Goal: Information Seeking & Learning: Check status

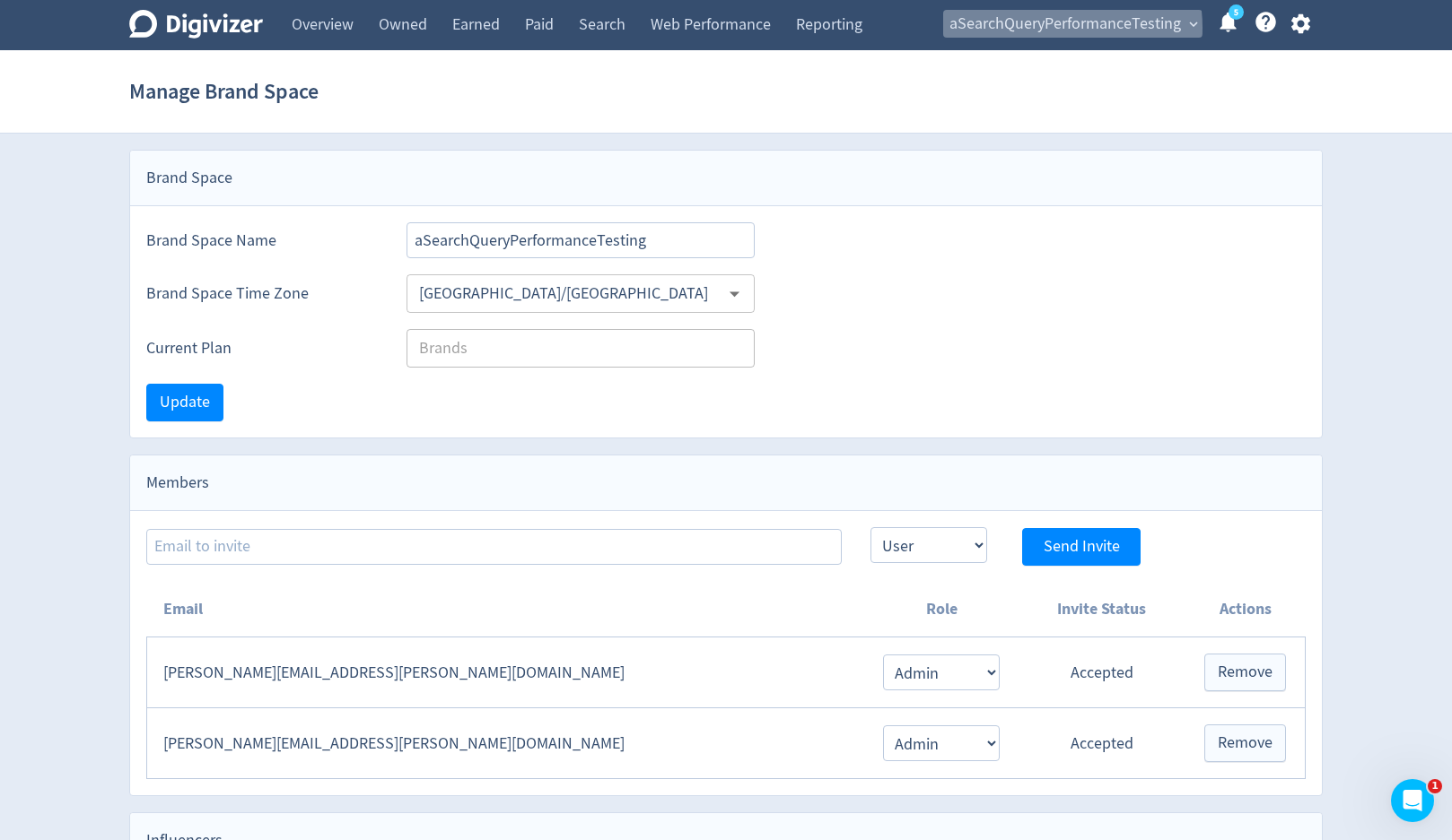
click at [1037, 28] on span "aSearchQueryPerformanceTesting" at bounding box center [1064, 24] width 232 height 29
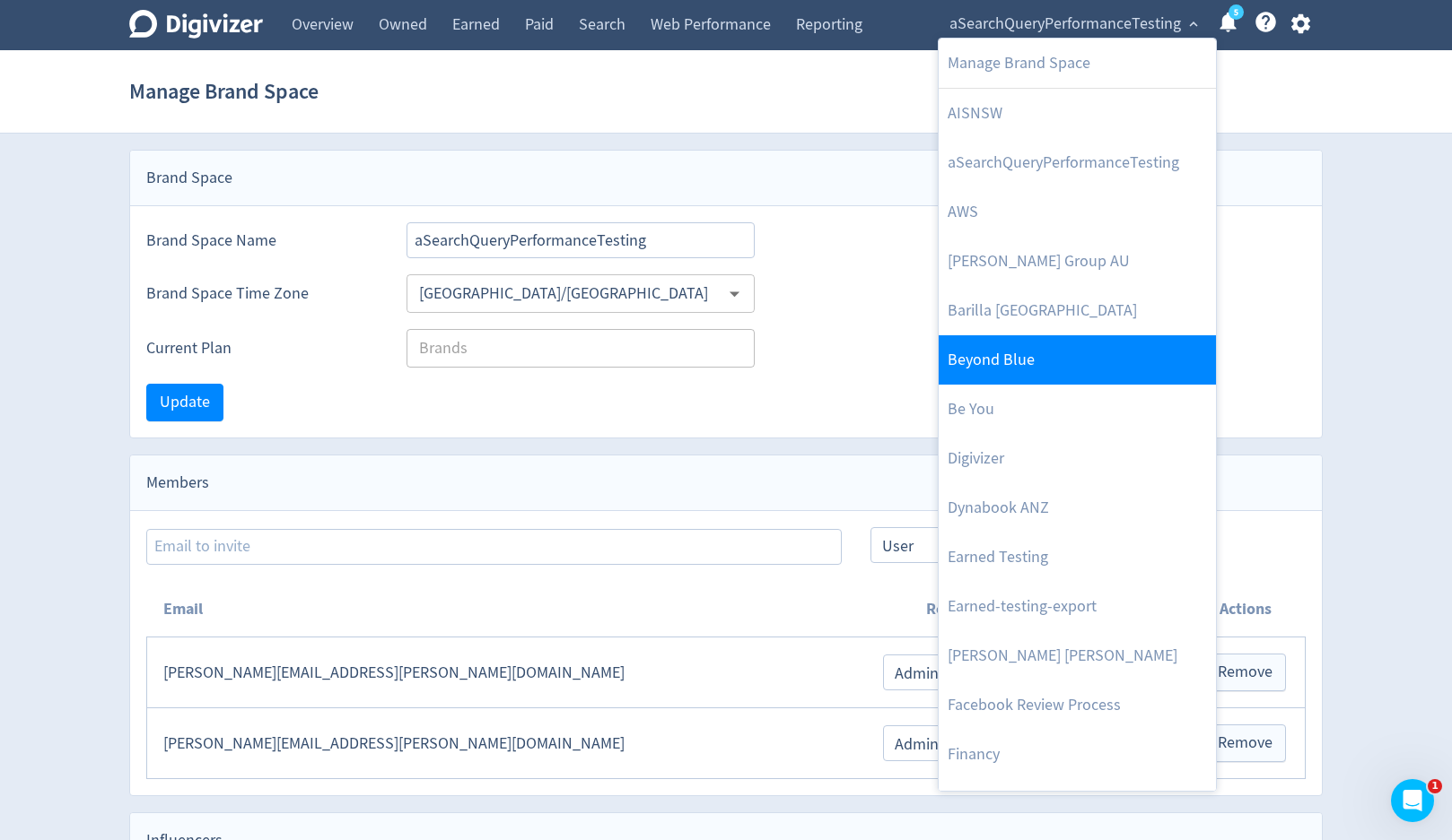
click at [1010, 369] on link "Beyond Blue" at bounding box center [1077, 359] width 277 height 49
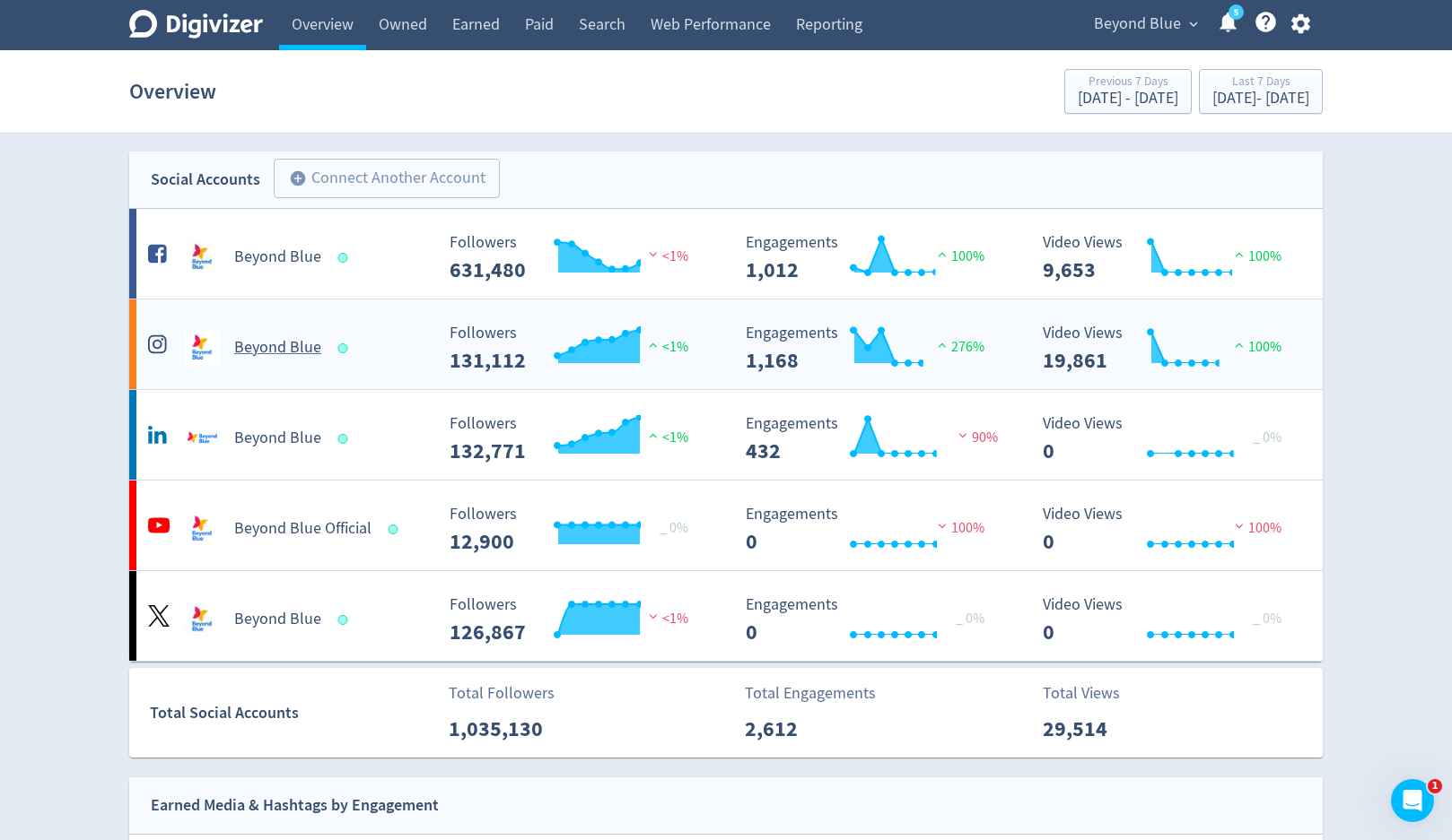
click at [255, 344] on h5 "Beyond Blue" at bounding box center [278, 348] width 88 height 21
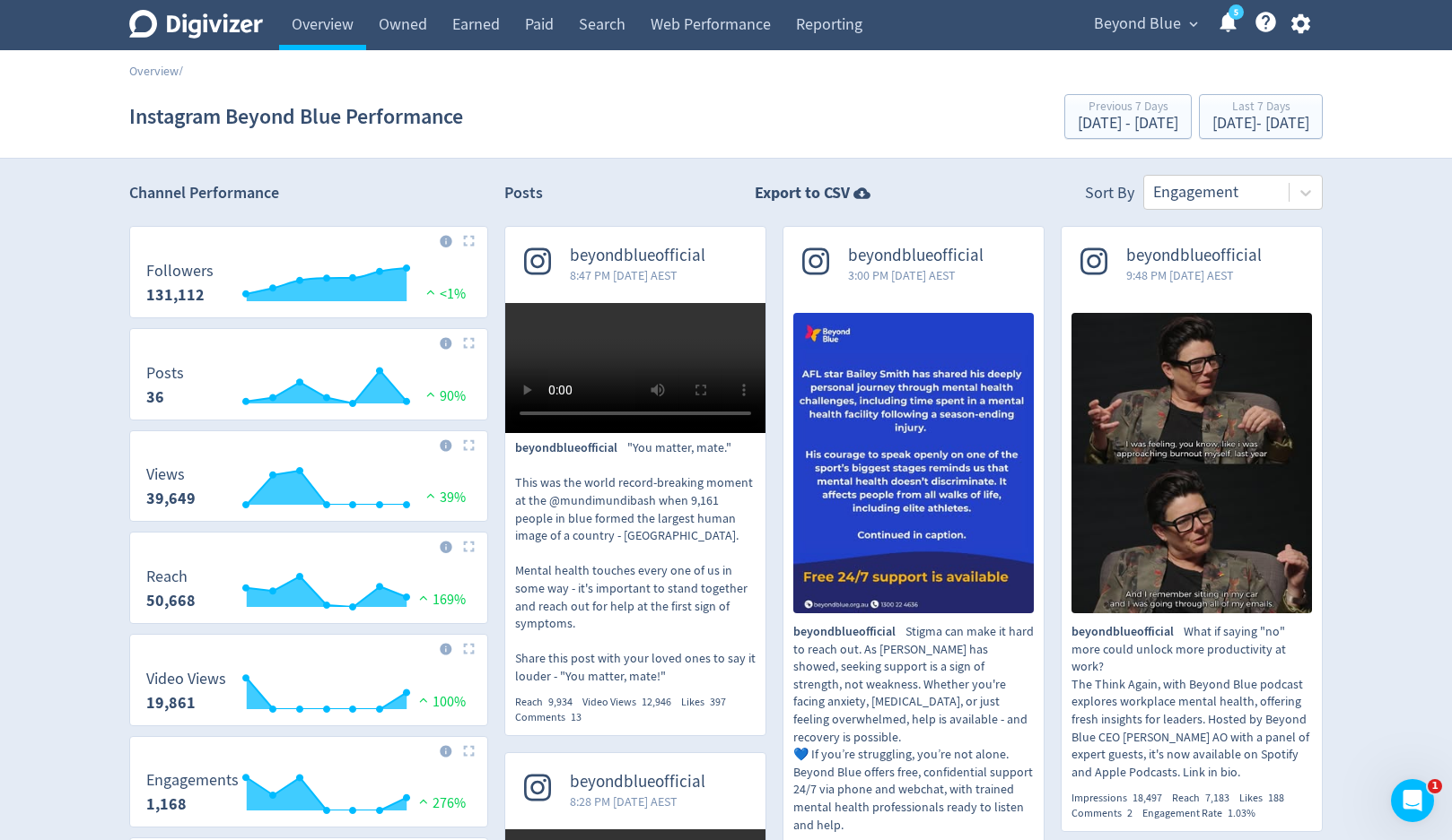
click at [1149, 27] on span "Beyond Blue" at bounding box center [1137, 24] width 88 height 29
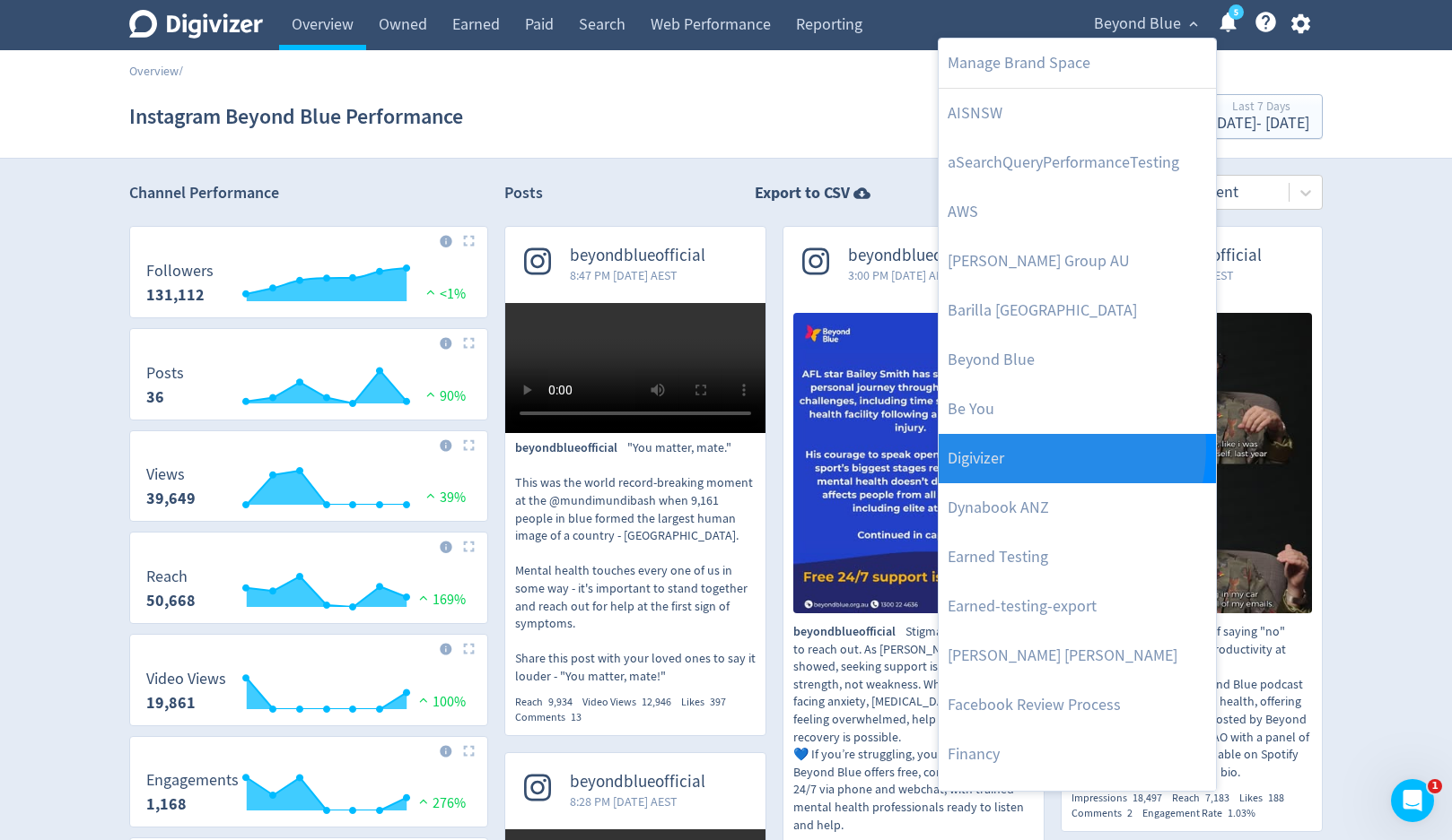
click at [1021, 448] on link "Digivizer" at bounding box center [1077, 458] width 277 height 49
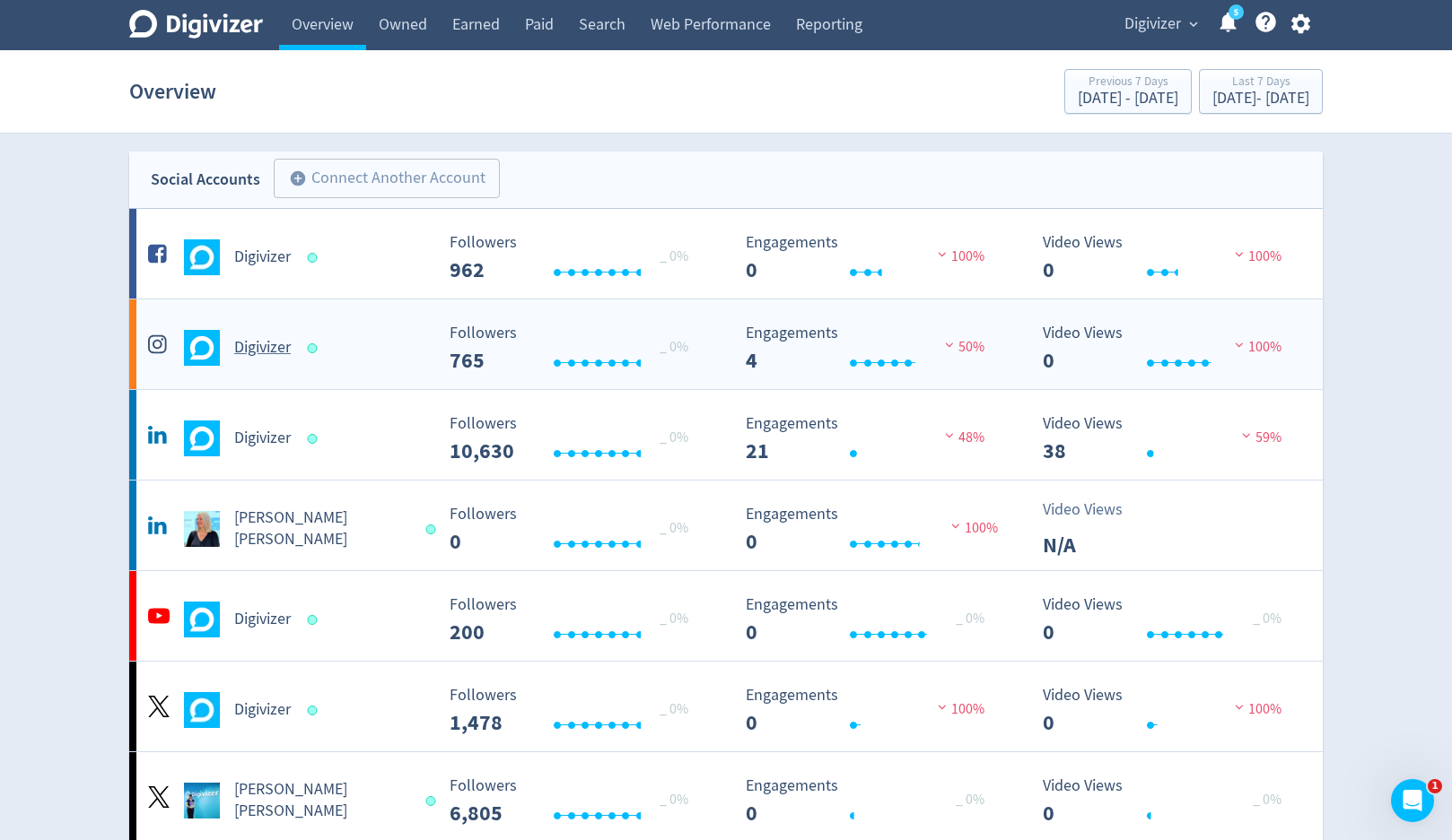
click at [269, 360] on div "Digivizer" at bounding box center [288, 347] width 289 height 36
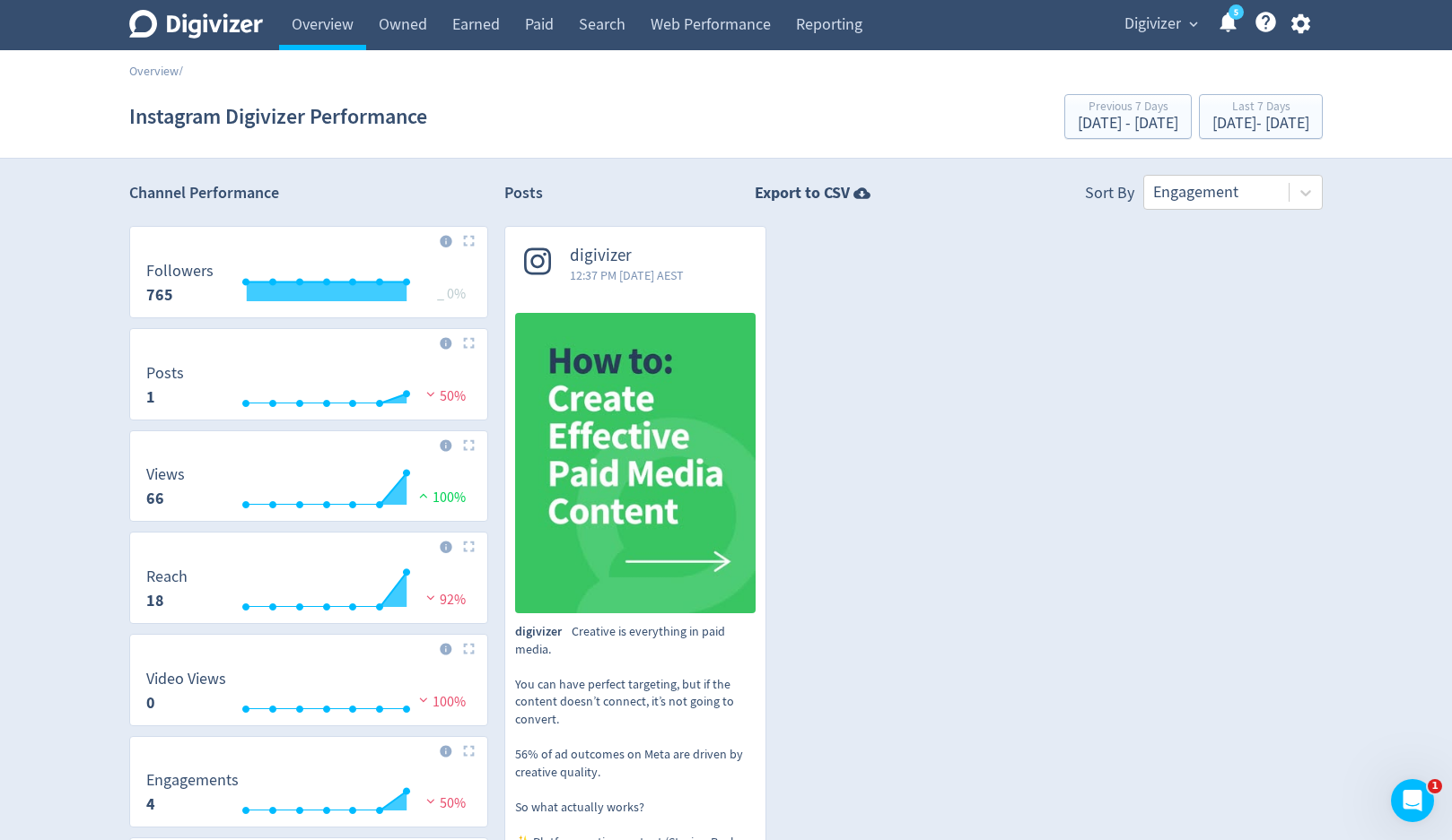
click at [1170, 20] on span "Digivizer" at bounding box center [1152, 24] width 57 height 29
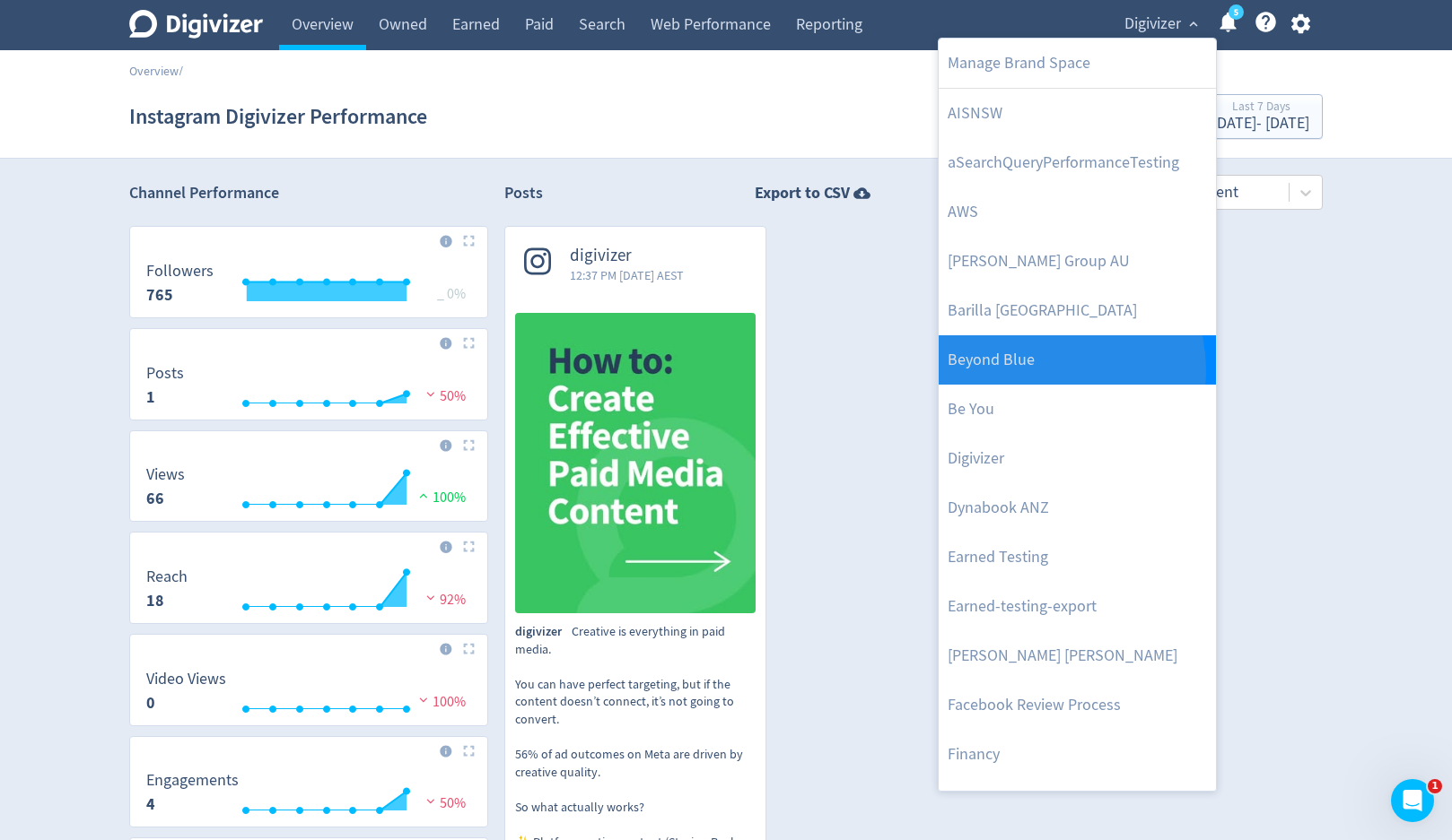
click at [1039, 370] on link "Beyond Blue" at bounding box center [1077, 359] width 277 height 49
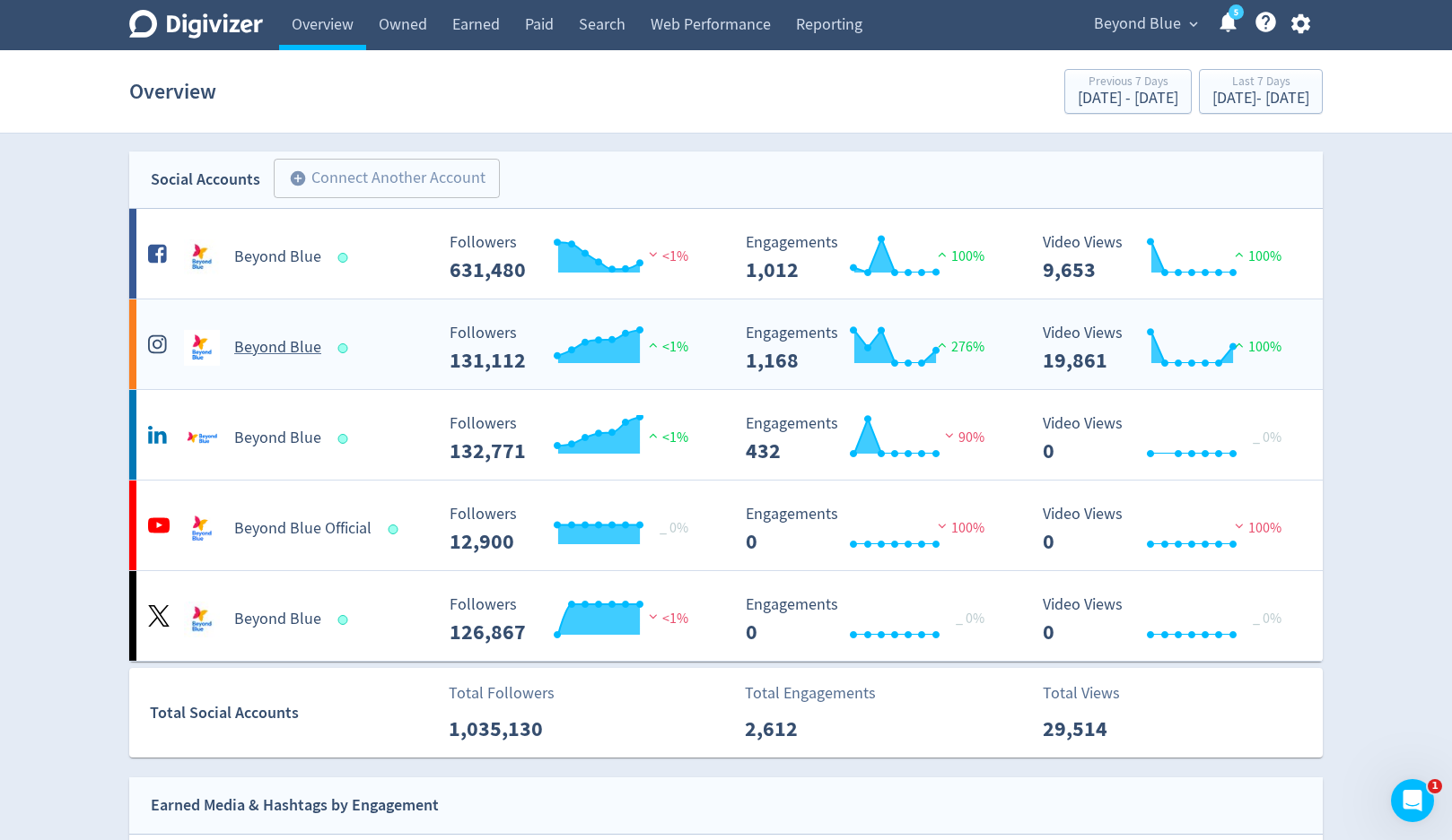
click at [297, 342] on h5 "Beyond Blue" at bounding box center [278, 348] width 88 height 21
